Goal: Use online tool/utility: Utilize a website feature to perform a specific function

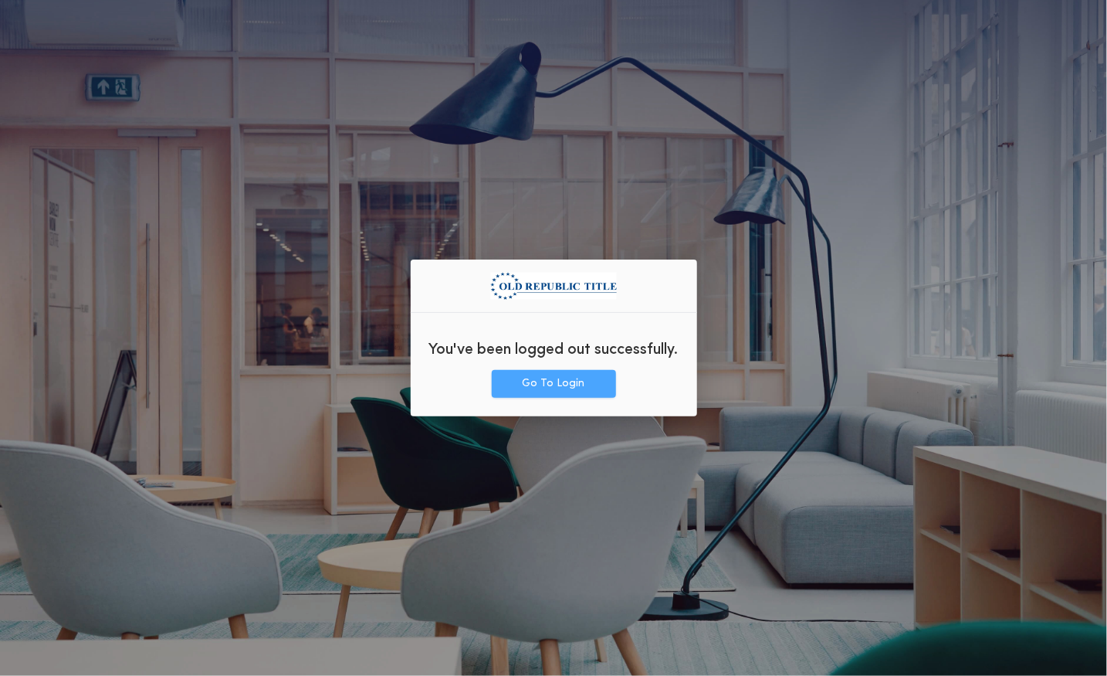
click at [552, 383] on button "Go To Login" at bounding box center [554, 384] width 124 height 28
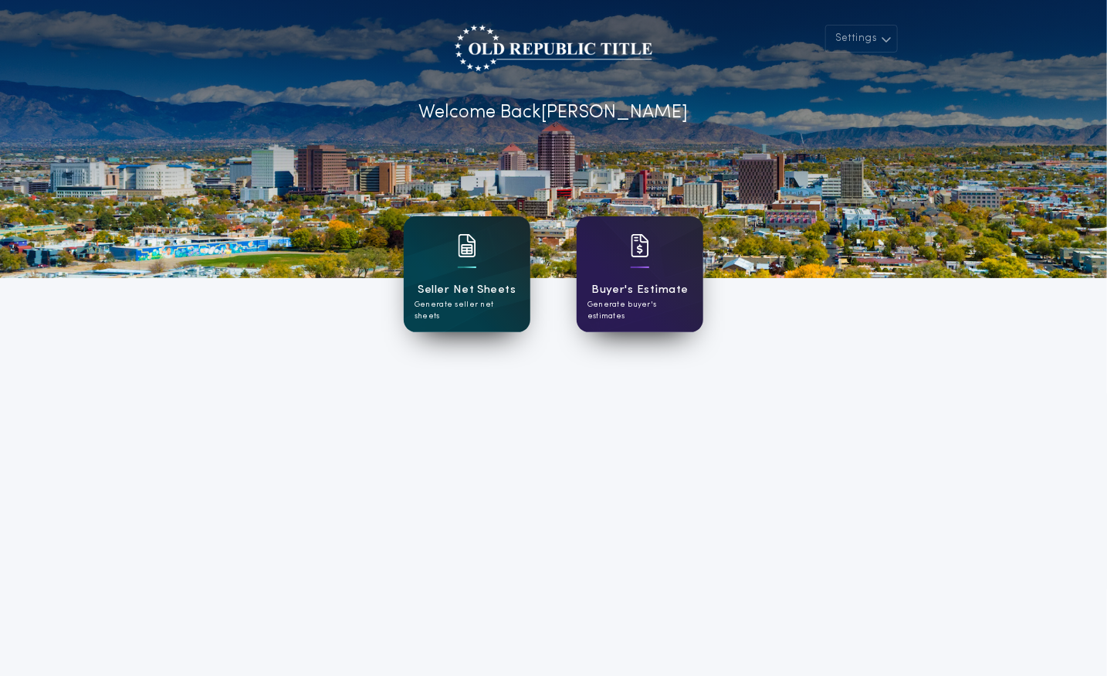
click at [488, 249] on div "Seller Net Sheets Generate seller net sheets" at bounding box center [467, 274] width 127 height 116
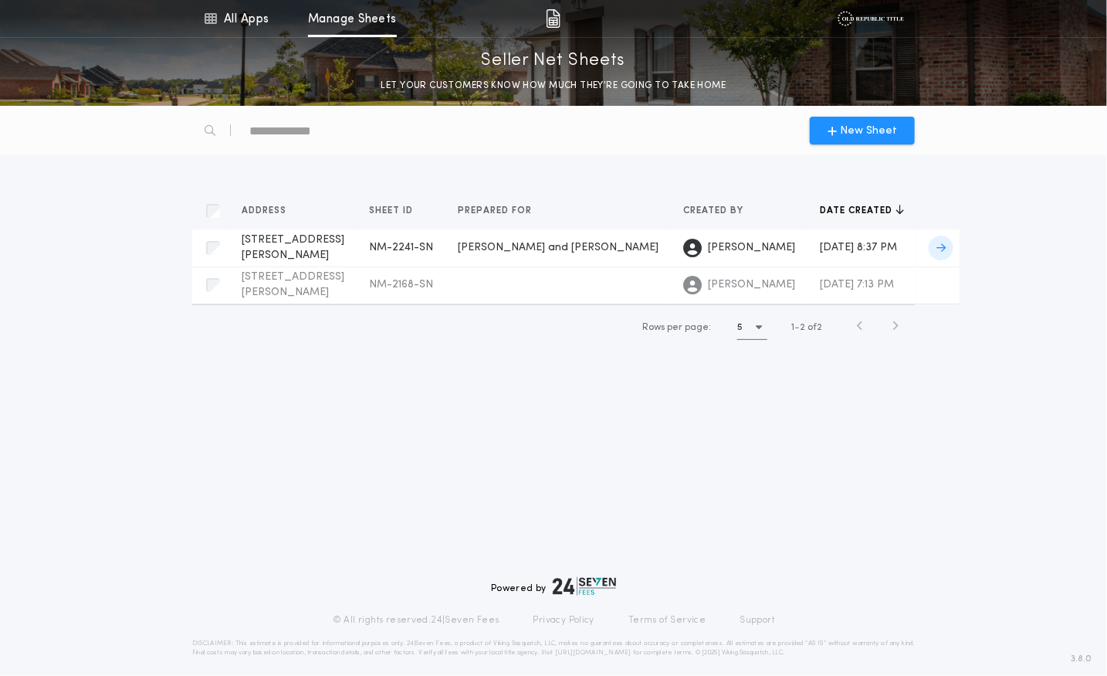
click at [273, 235] on span "9505 Giddings NE, Albuquerque, NM 87109" at bounding box center [293, 247] width 103 height 27
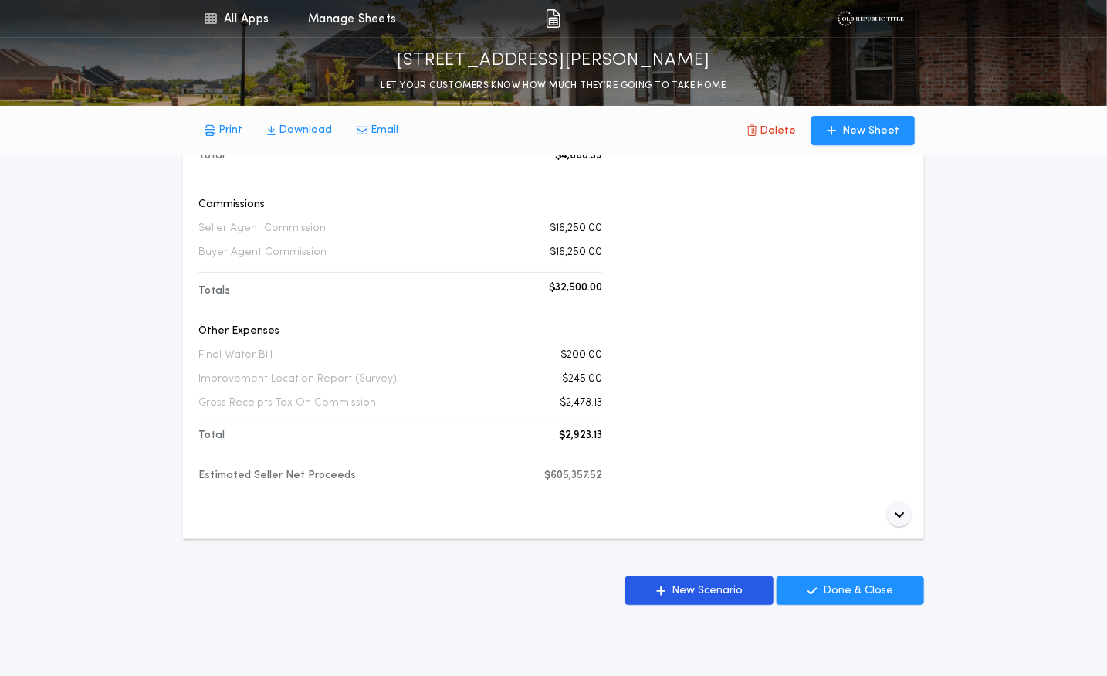
scroll to position [5100, 0]
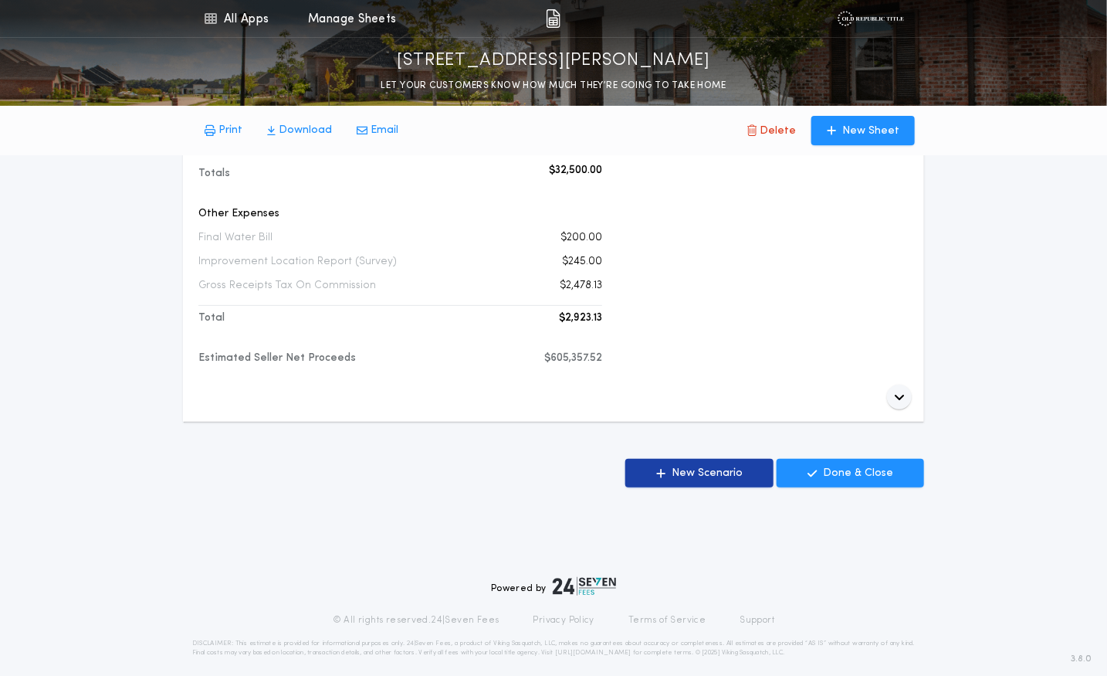
click at [701, 466] on p "New Scenario" at bounding box center [707, 473] width 71 height 15
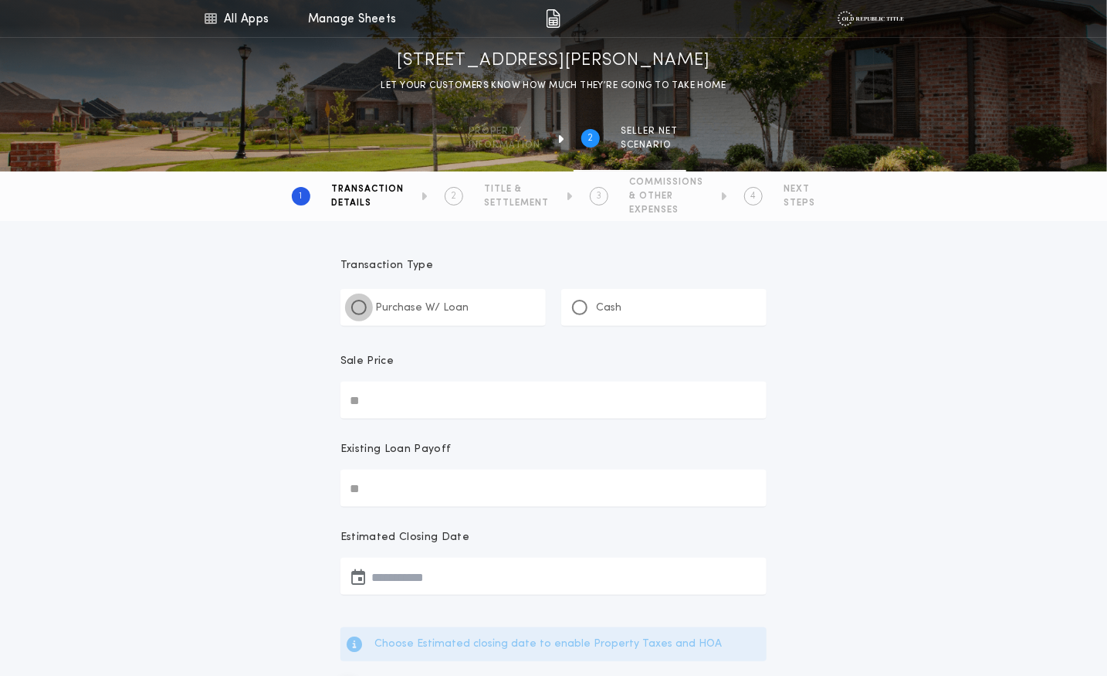
click at [360, 311] on div at bounding box center [358, 307] width 15 height 15
drag, startPoint x: 386, startPoint y: 398, endPoint x: 352, endPoint y: 396, distance: 34.0
click at [352, 396] on input "Sale Price" at bounding box center [554, 399] width 426 height 37
type input "********"
click at [280, 450] on div "**********" at bounding box center [553, 598] width 1107 height 754
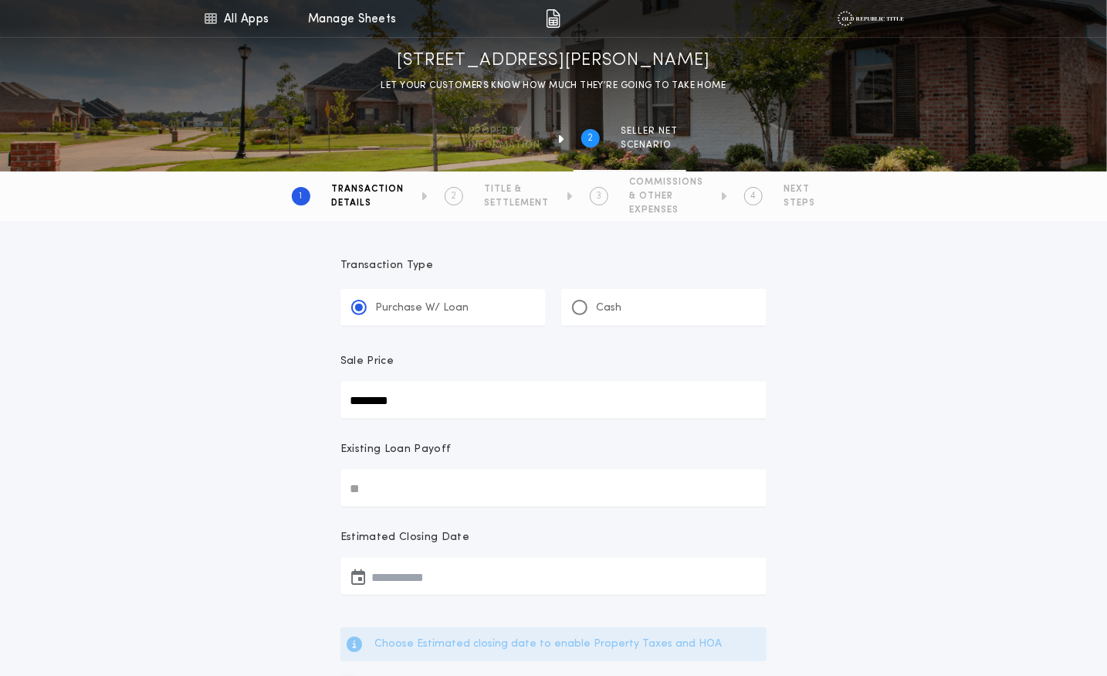
click at [364, 476] on input "Existing Loan Payoff" at bounding box center [554, 487] width 426 height 37
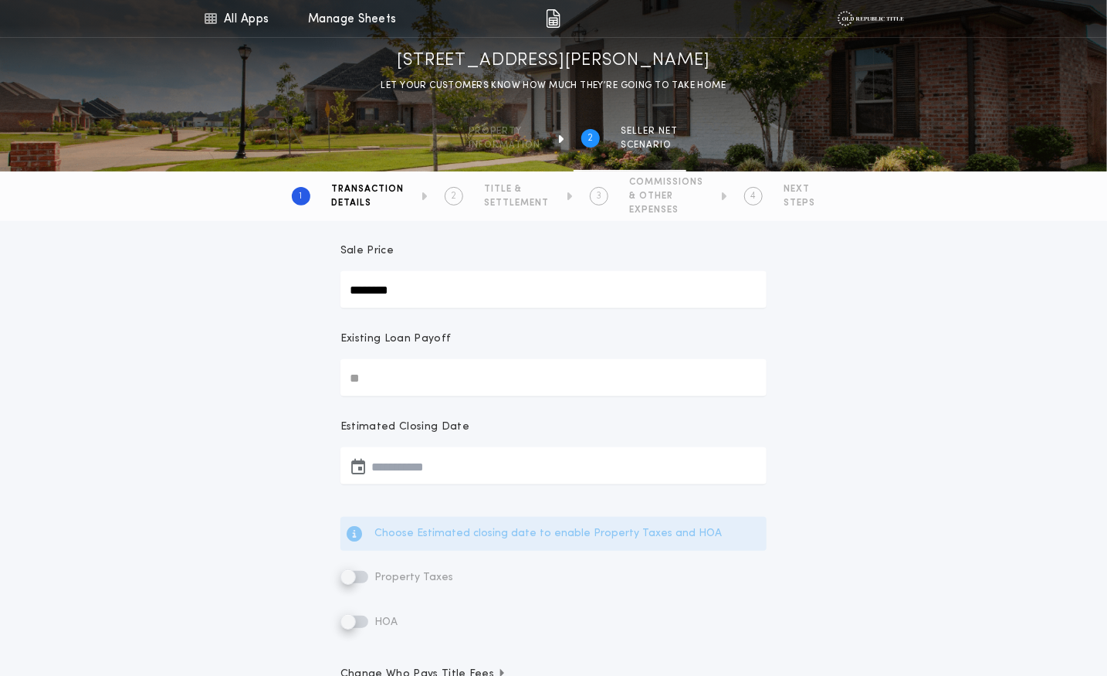
scroll to position [122, 0]
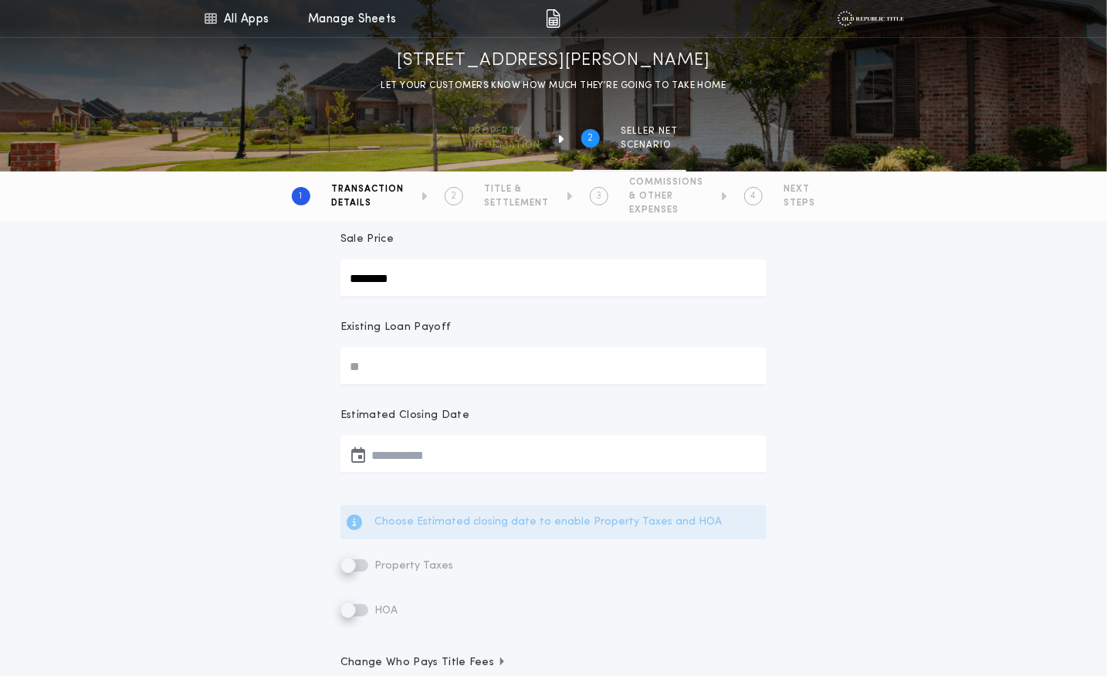
click at [361, 455] on icon "button" at bounding box center [358, 454] width 14 height 1
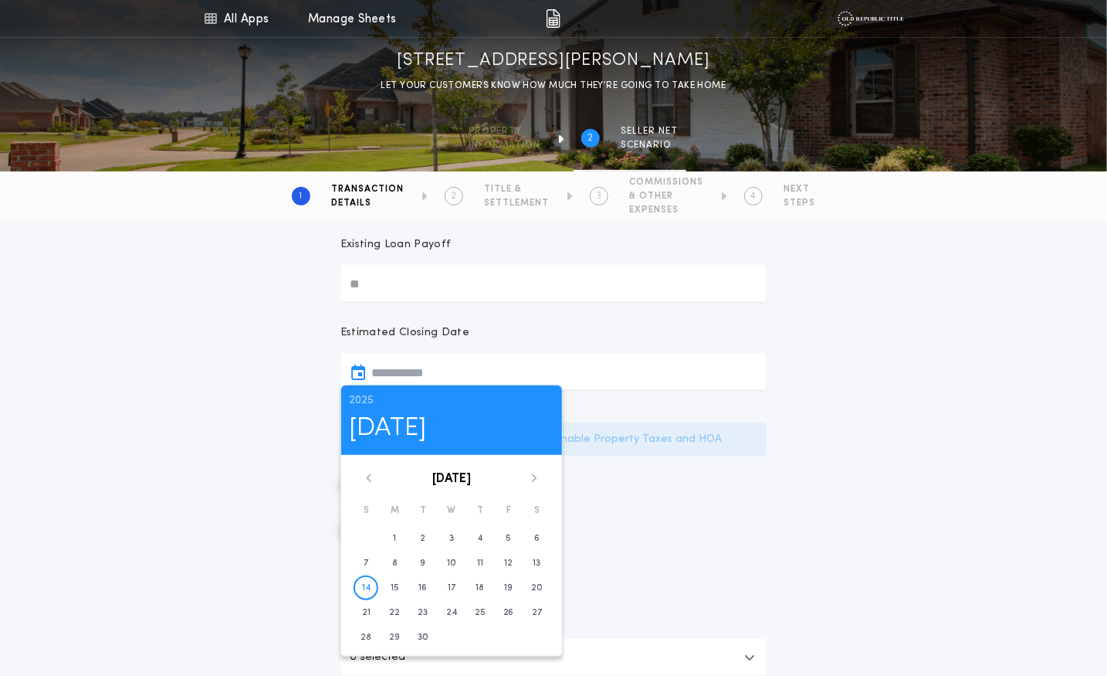
scroll to position [212, 0]
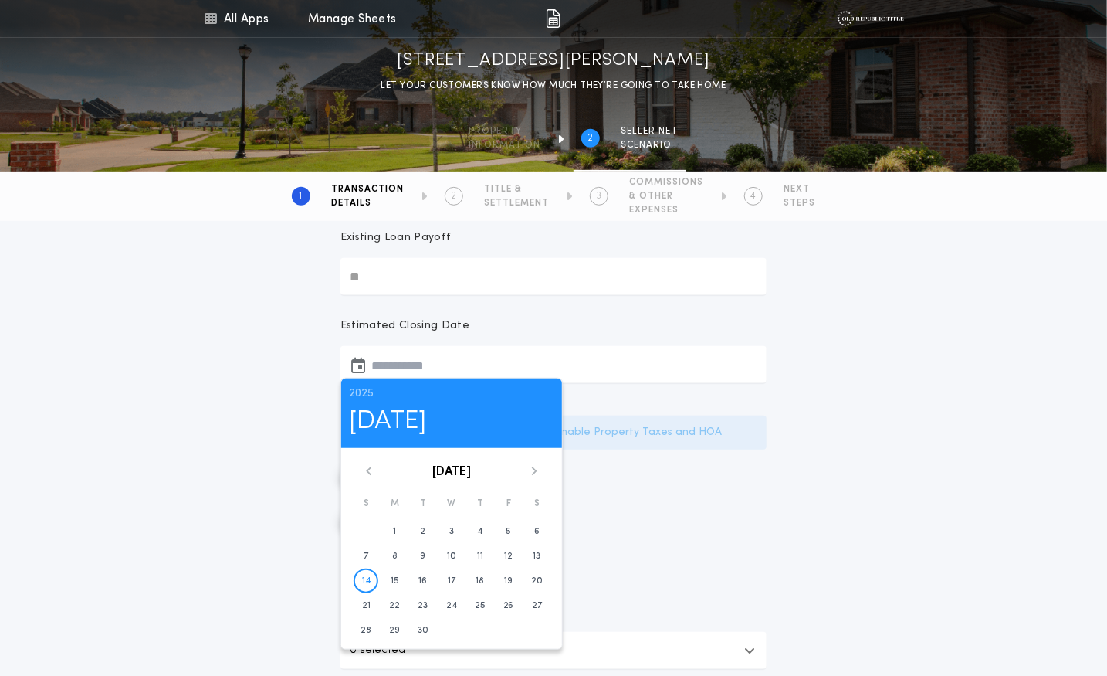
click at [532, 468] on icon at bounding box center [534, 470] width 9 height 9
click at [481, 584] on time "16" at bounding box center [480, 580] width 8 height 12
type input "**********"
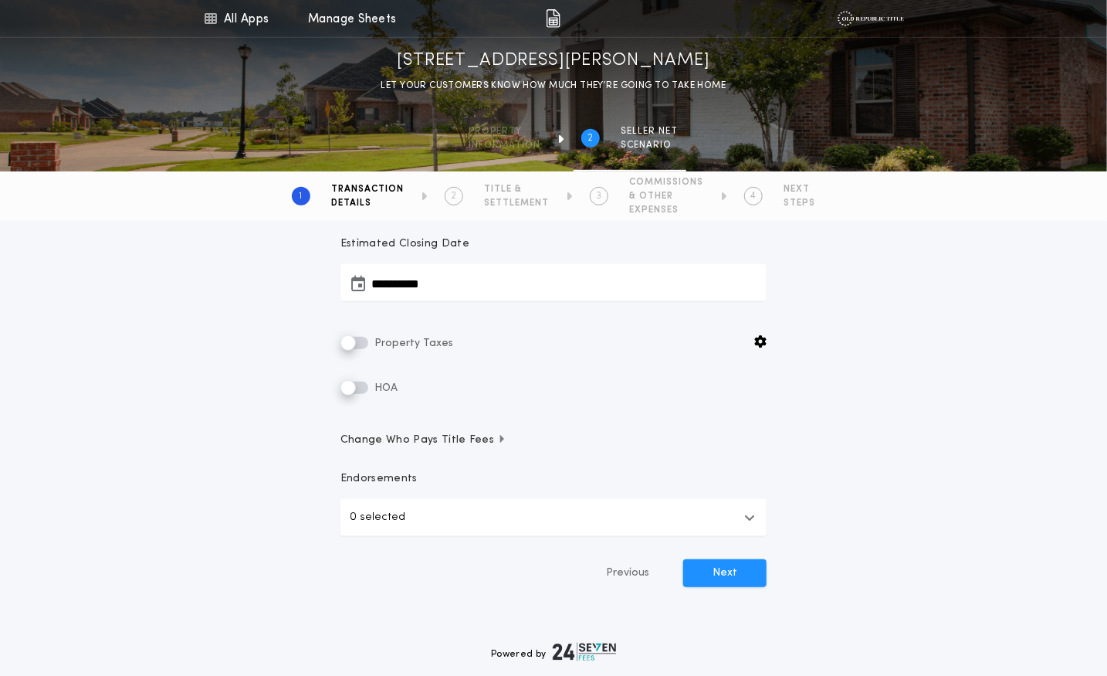
scroll to position [298, 0]
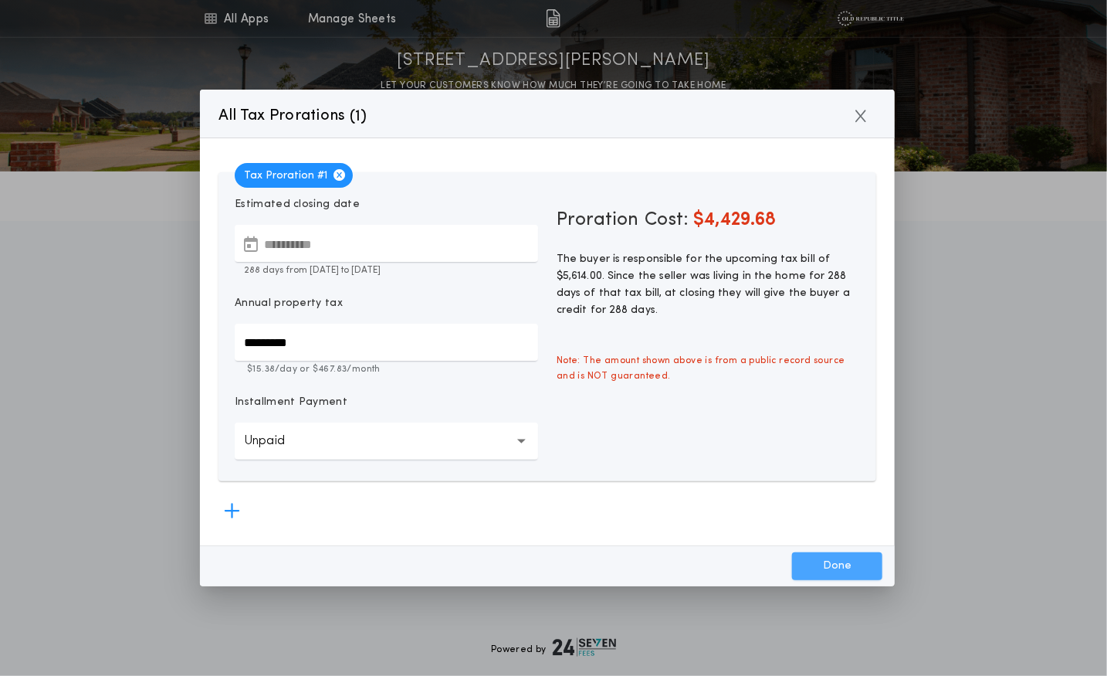
click at [835, 560] on button "Done" at bounding box center [837, 566] width 90 height 28
type input "*****"
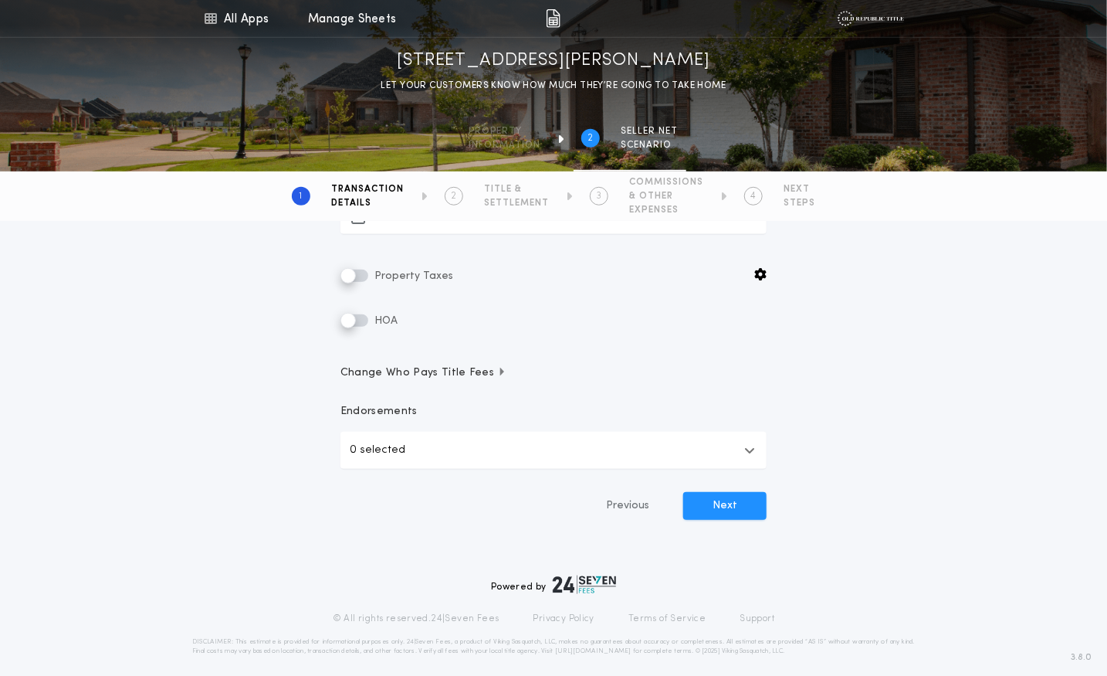
scroll to position [371, 0]
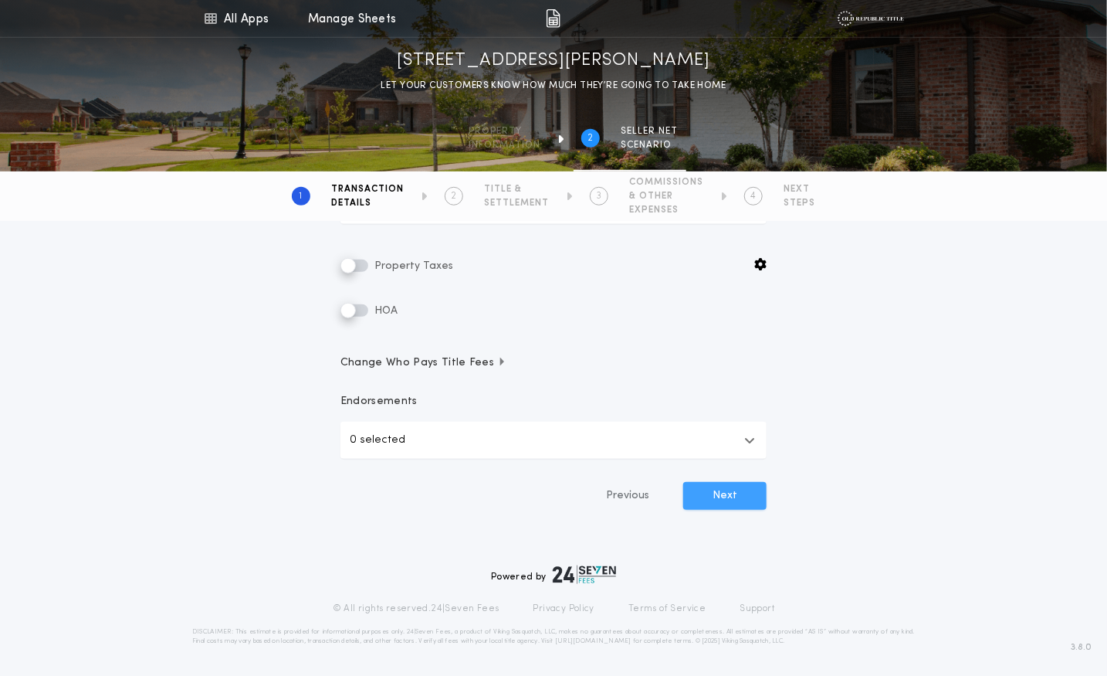
click at [723, 494] on button "Next" at bounding box center [724, 496] width 83 height 28
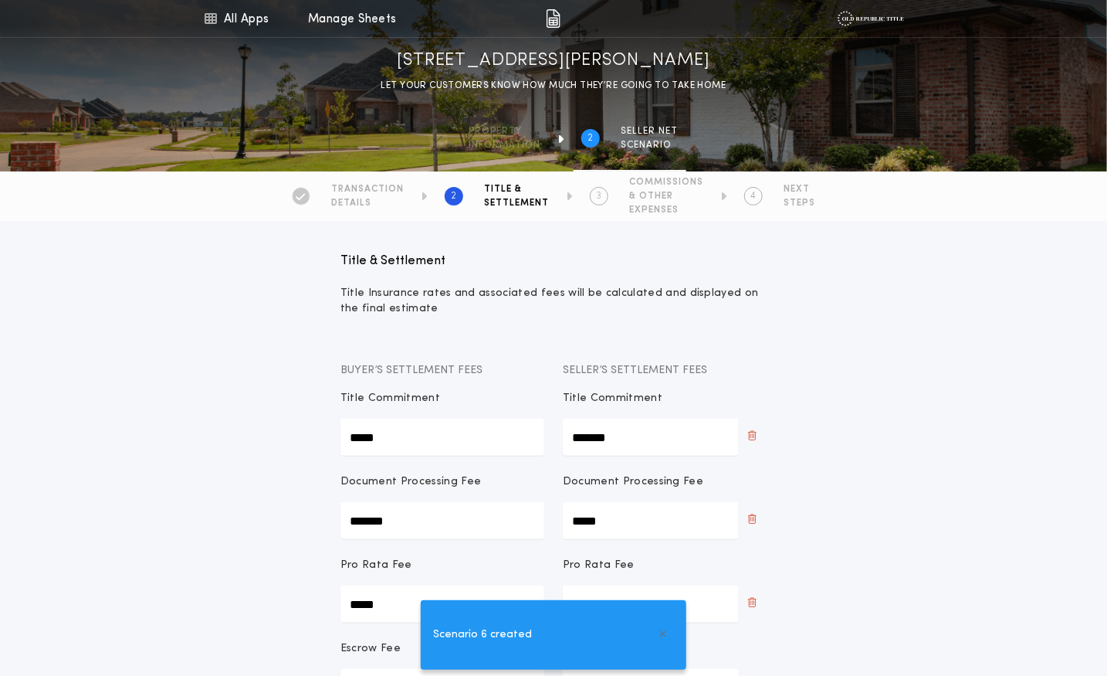
click at [530, 354] on div "Title & Settlement Title Insurance rates and associated fees will be calculated…" at bounding box center [553, 607] width 463 height 736
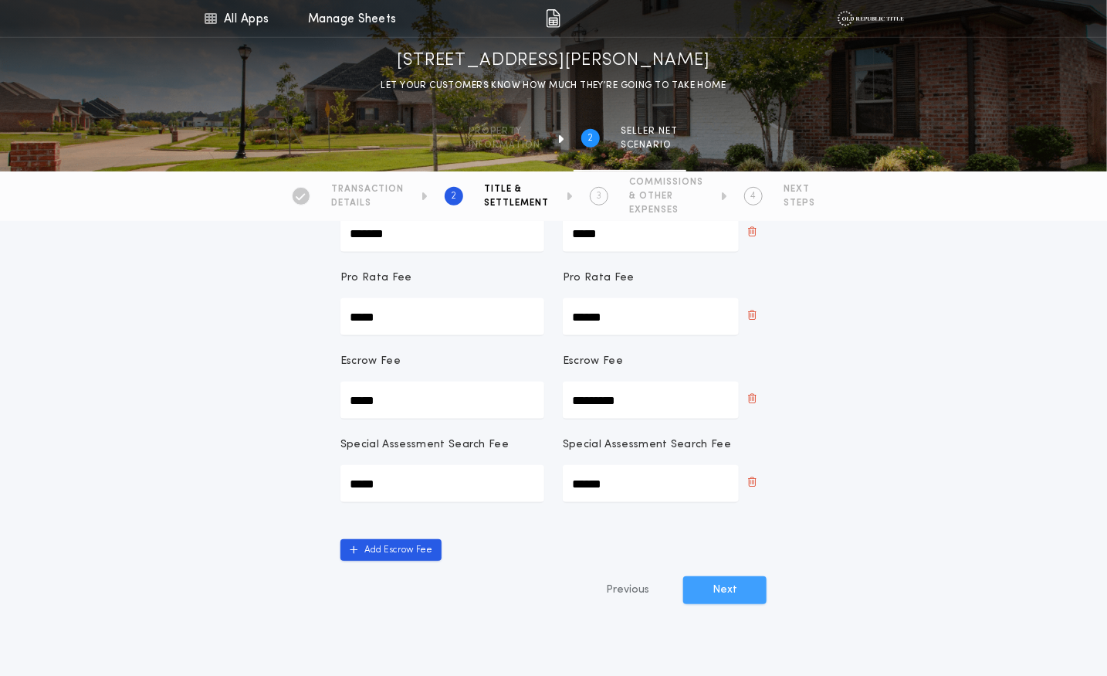
scroll to position [422, 0]
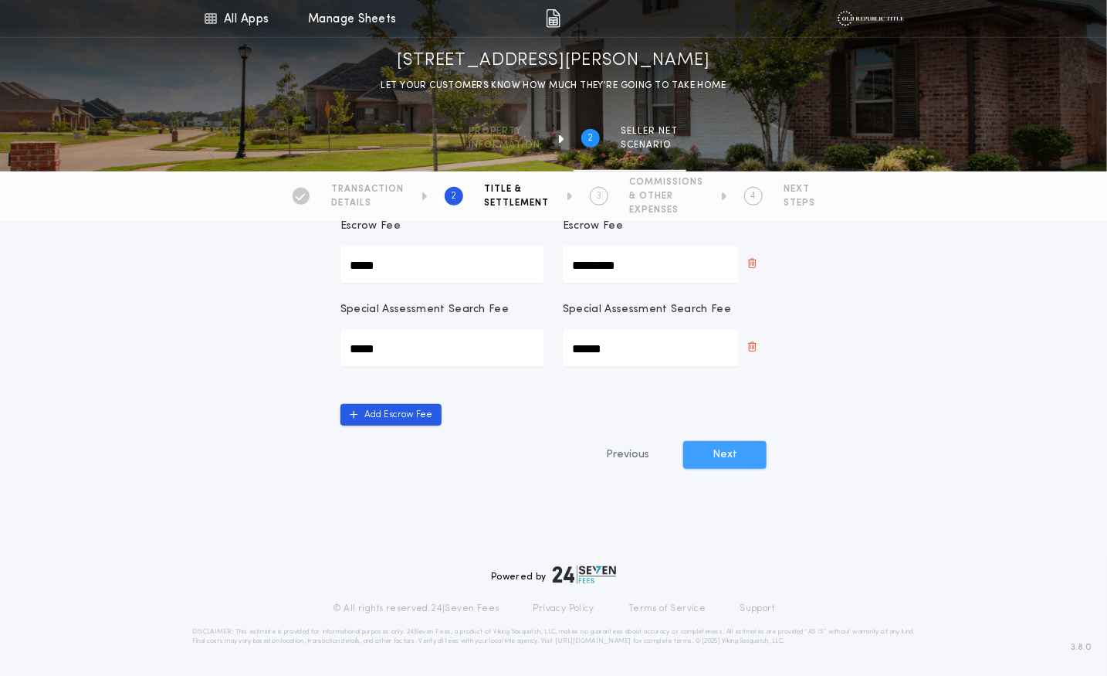
click at [724, 447] on button "Next" at bounding box center [724, 455] width 83 height 28
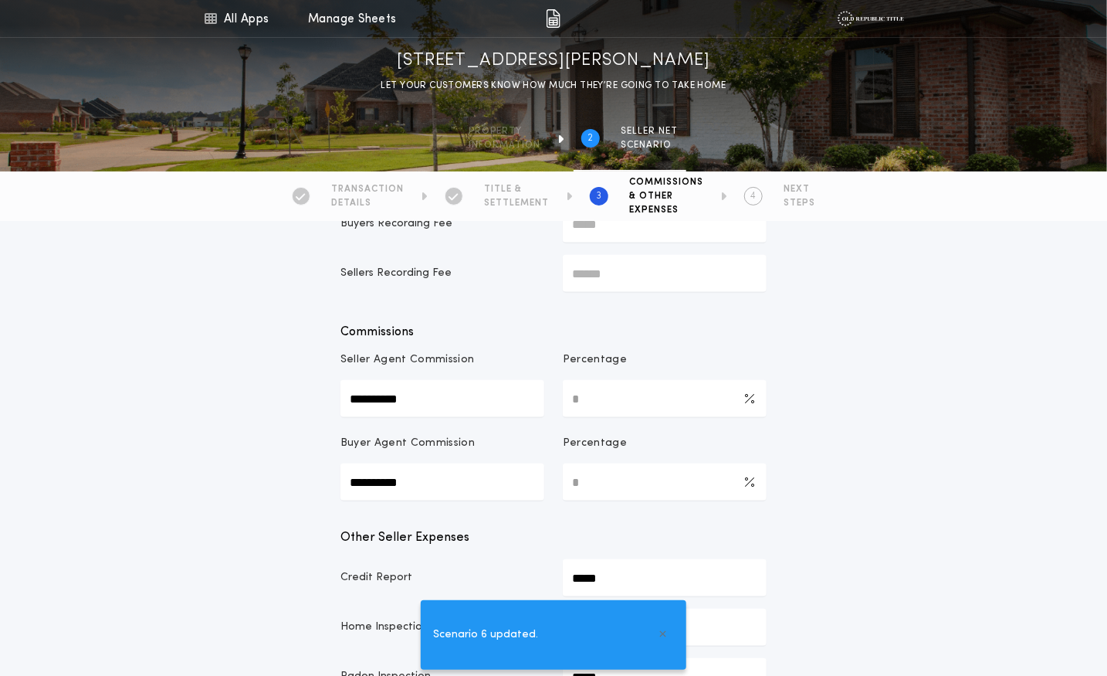
scroll to position [91, 0]
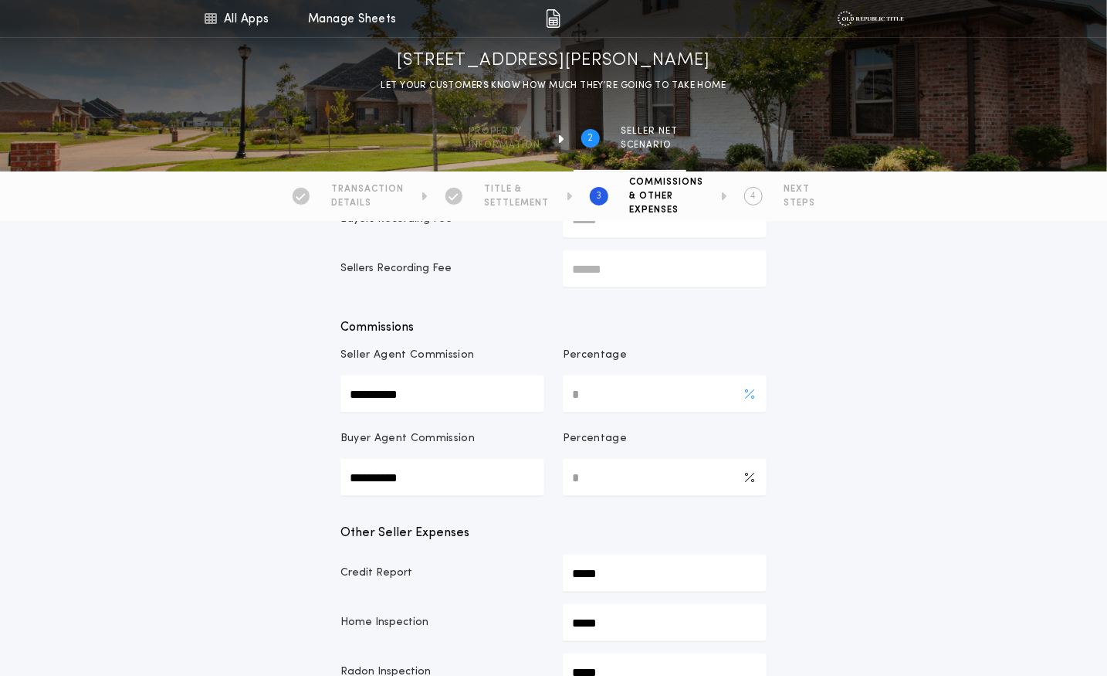
drag, startPoint x: 585, startPoint y: 391, endPoint x: 568, endPoint y: 391, distance: 17.0
click at [568, 391] on Commission-percentage "*" at bounding box center [665, 393] width 204 height 37
type Commission-percentage "***"
type Commission-value "**********"
type input "*********"
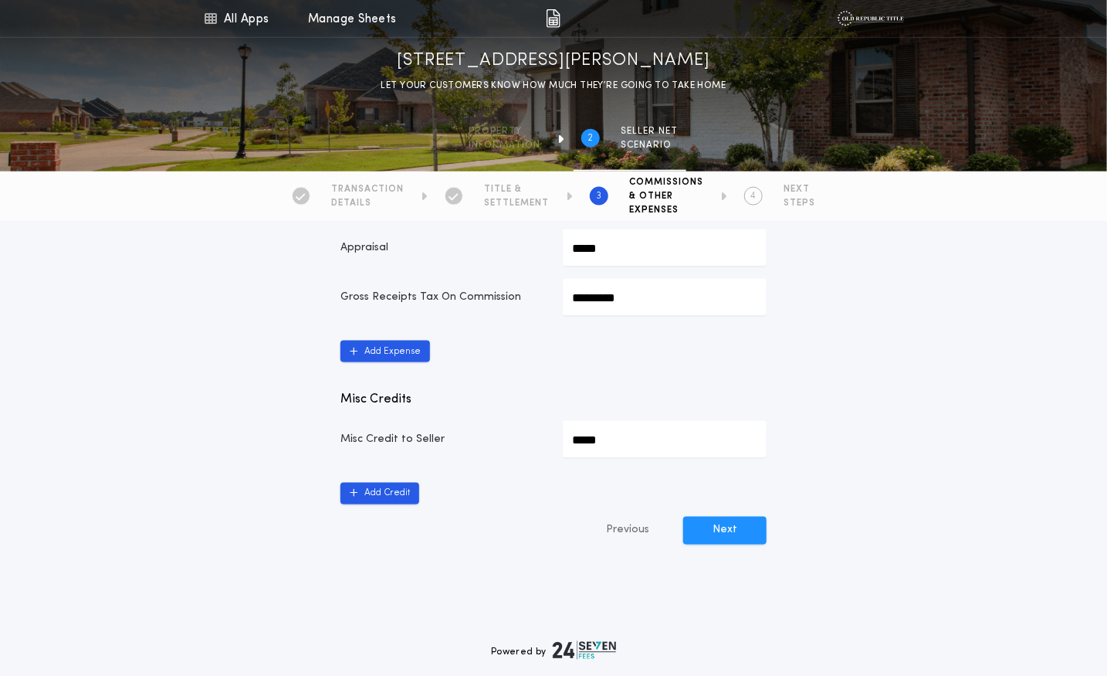
scroll to position [757, 0]
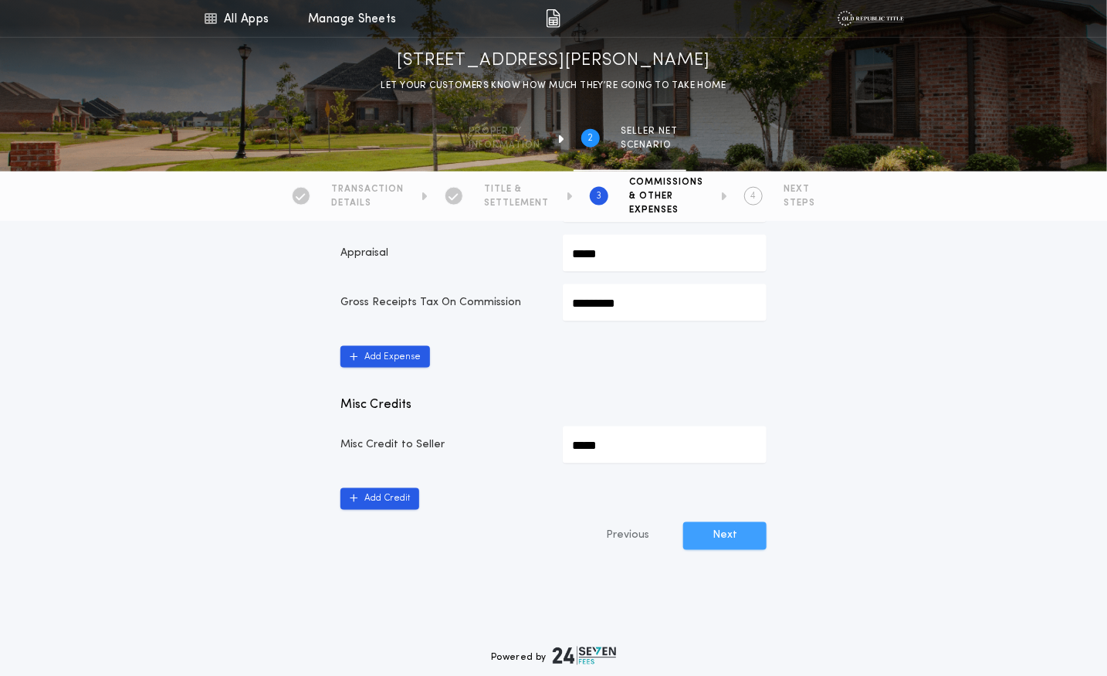
click at [733, 535] on button "Next" at bounding box center [724, 536] width 83 height 28
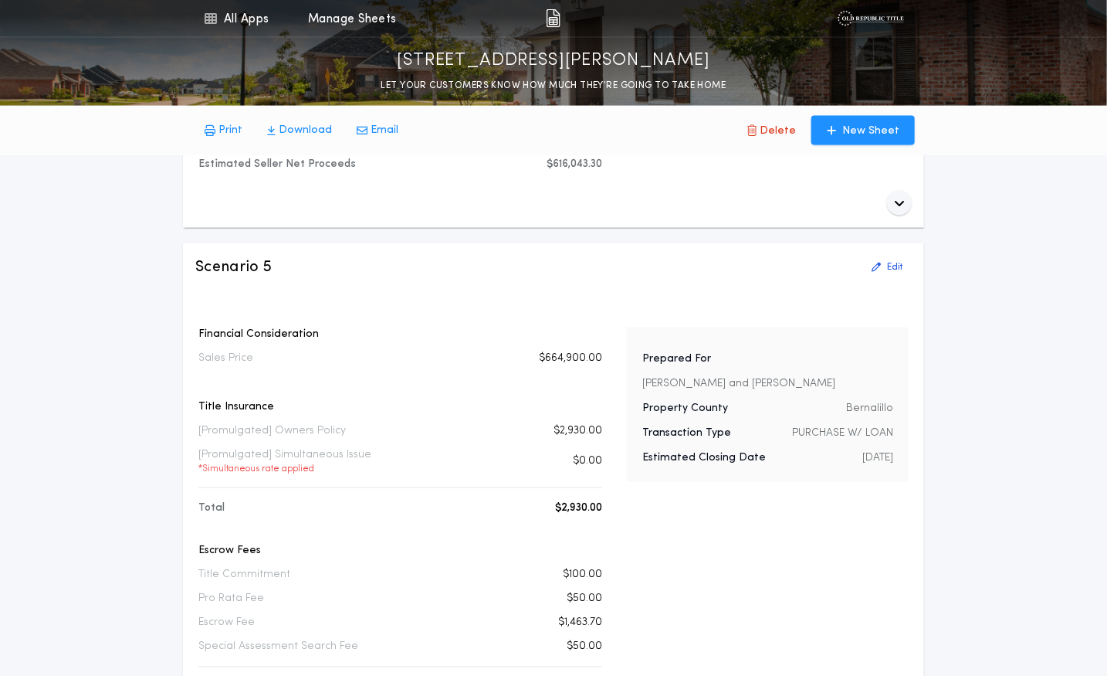
scroll to position [1015, 0]
click at [814, 425] on p "PURCHASE W/ LOAN" at bounding box center [842, 432] width 101 height 15
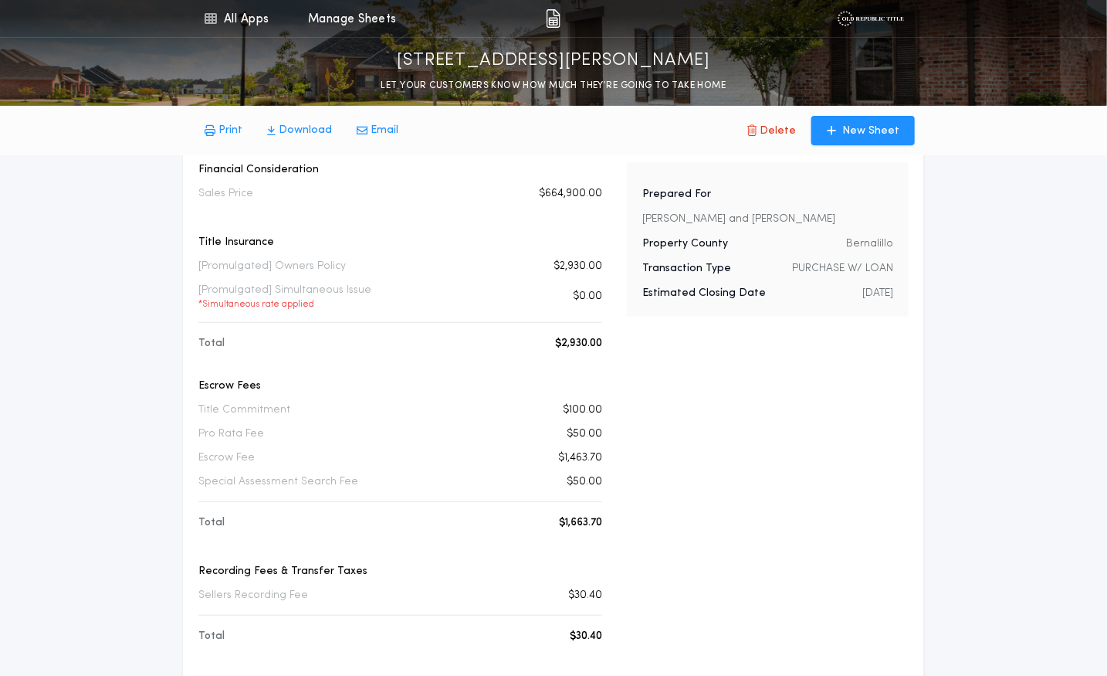
scroll to position [110, 0]
click at [827, 259] on p "PURCHASE W/ LOAN" at bounding box center [842, 266] width 101 height 15
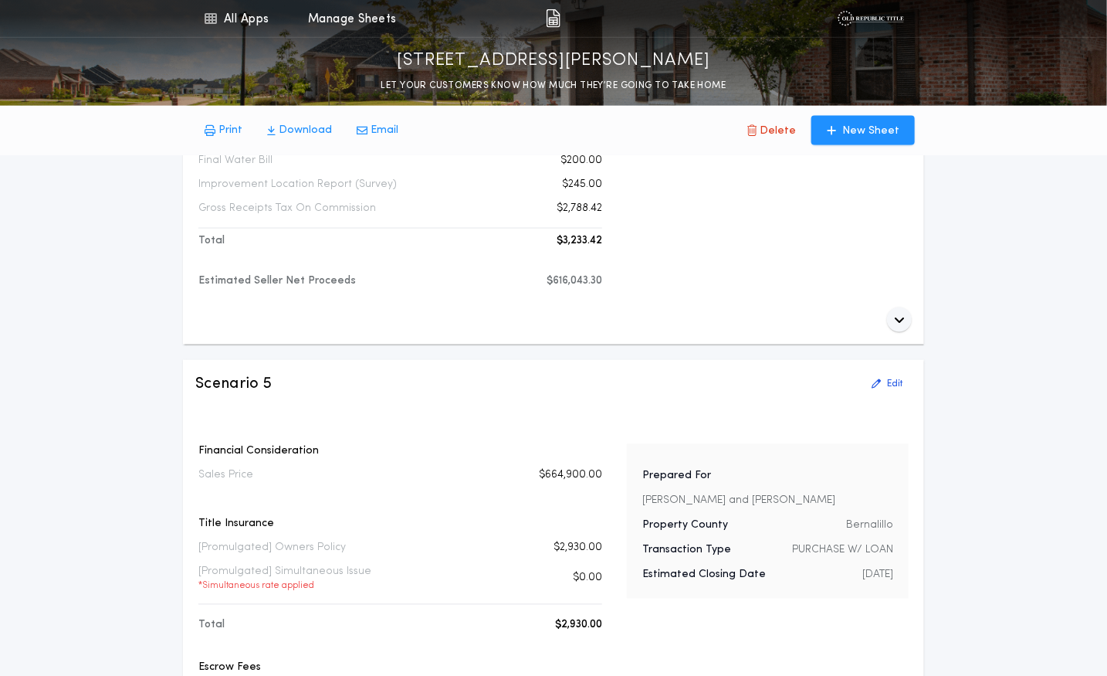
scroll to position [904, 0]
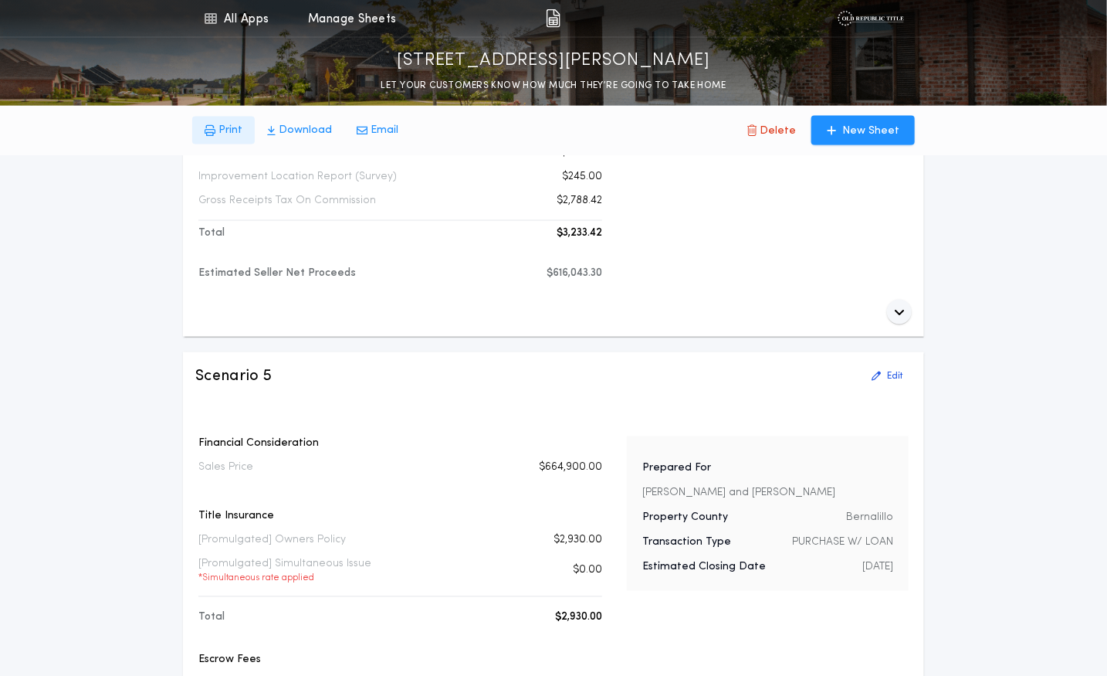
click at [229, 130] on p "Print" at bounding box center [231, 130] width 24 height 15
